Goal: Navigation & Orientation: Find specific page/section

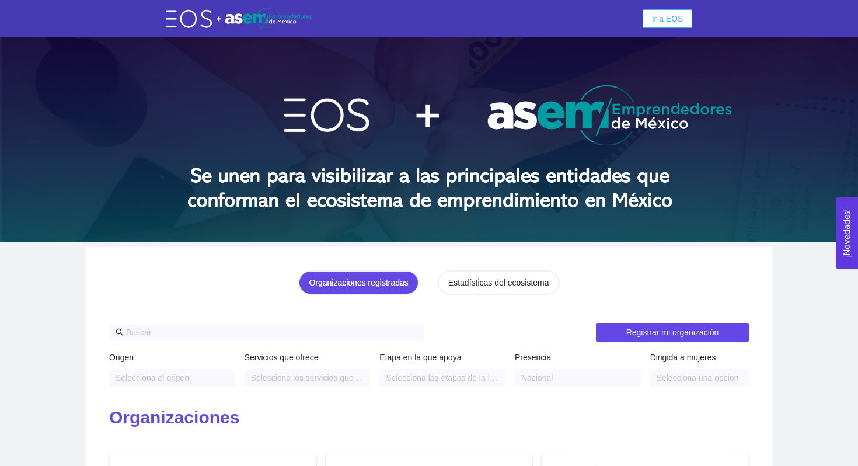
click at [657, 19] on span "Ir a EOS" at bounding box center [668, 18] width 32 height 13
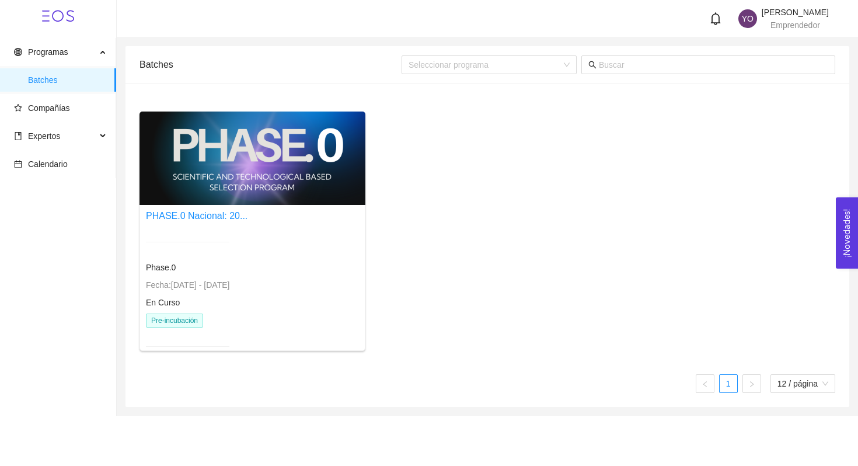
click at [180, 222] on div "PHASE.0 Nacional: 20..." at bounding box center [197, 215] width 102 height 15
click at [200, 212] on link "PHASE.0 Nacional: 20..." at bounding box center [197, 216] width 102 height 10
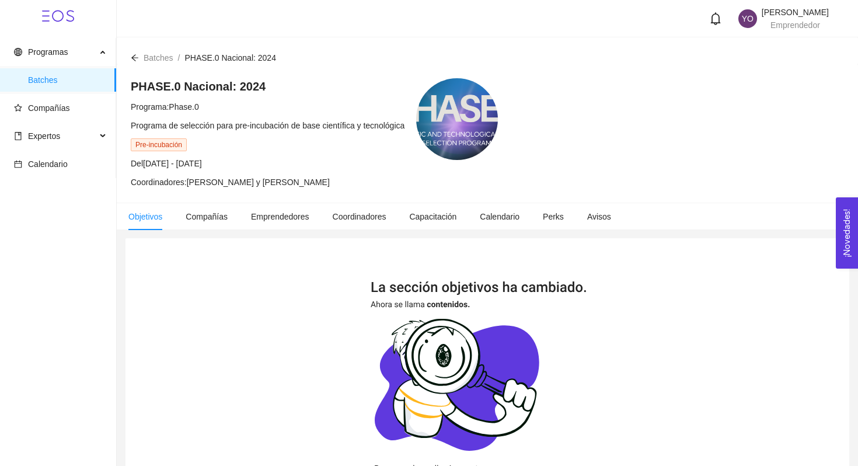
click at [152, 224] on li "Objetivos" at bounding box center [145, 216] width 57 height 27
click at [23, 101] on span "Compañías" at bounding box center [60, 107] width 93 height 23
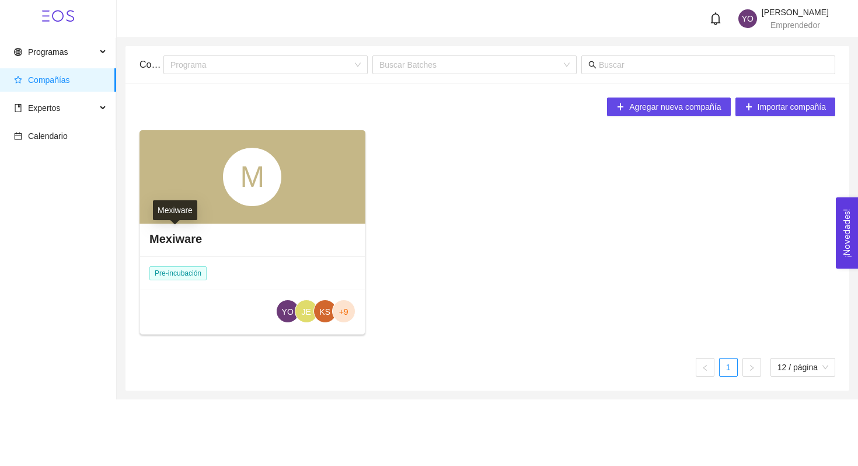
click at [187, 237] on h4 "Mexiware" at bounding box center [175, 239] width 53 height 16
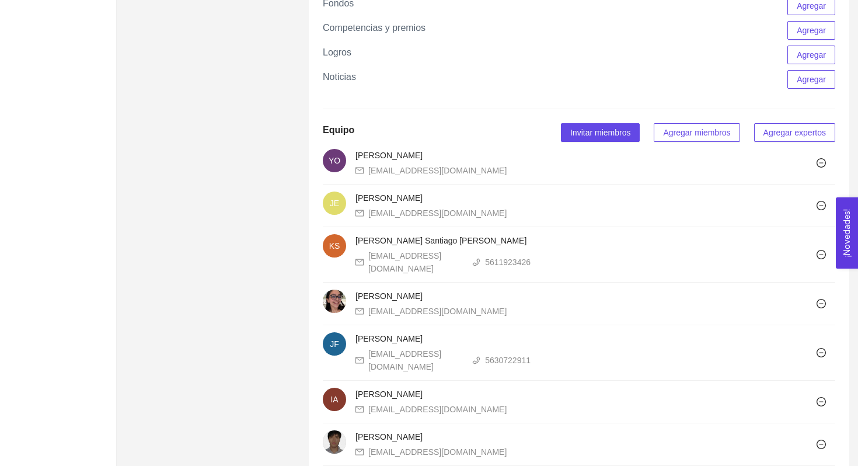
scroll to position [1136, 0]
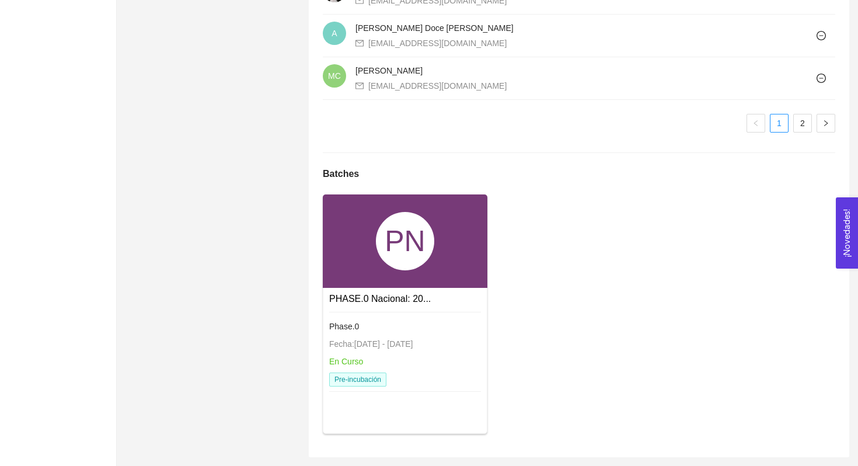
click at [358, 294] on link "PHASE.0 Nacional: 20..." at bounding box center [380, 299] width 102 height 10
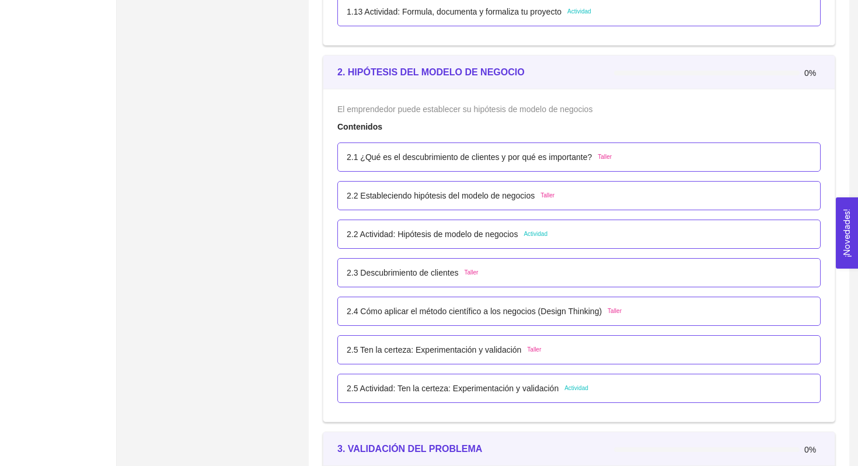
scroll to position [1063, 0]
